Goal: Information Seeking & Learning: Learn about a topic

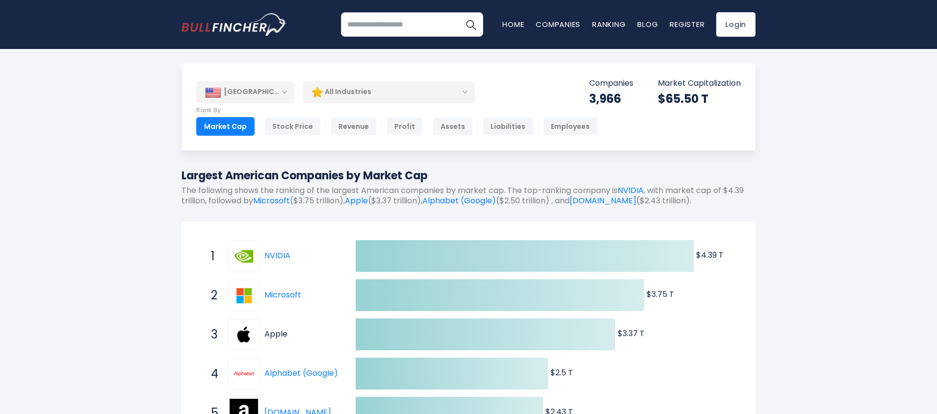
click at [278, 335] on link "Apple" at bounding box center [275, 334] width 23 height 11
